Goal: Task Accomplishment & Management: Manage account settings

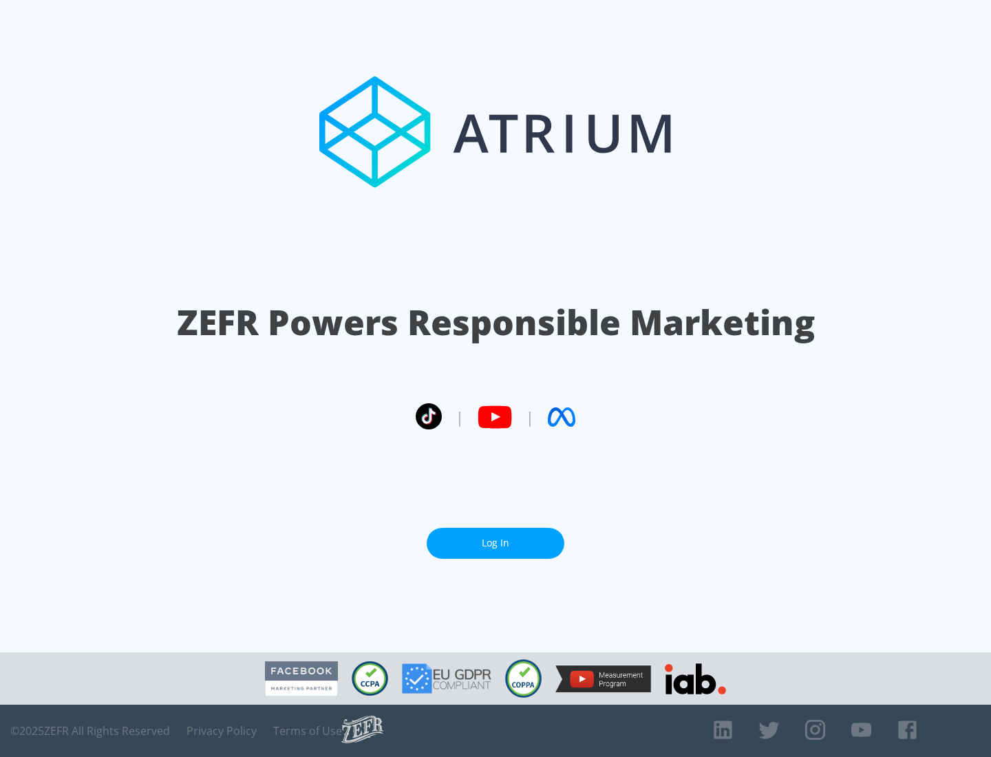
click at [496, 543] on link "Log In" at bounding box center [496, 543] width 138 height 31
